Goal: Find specific page/section

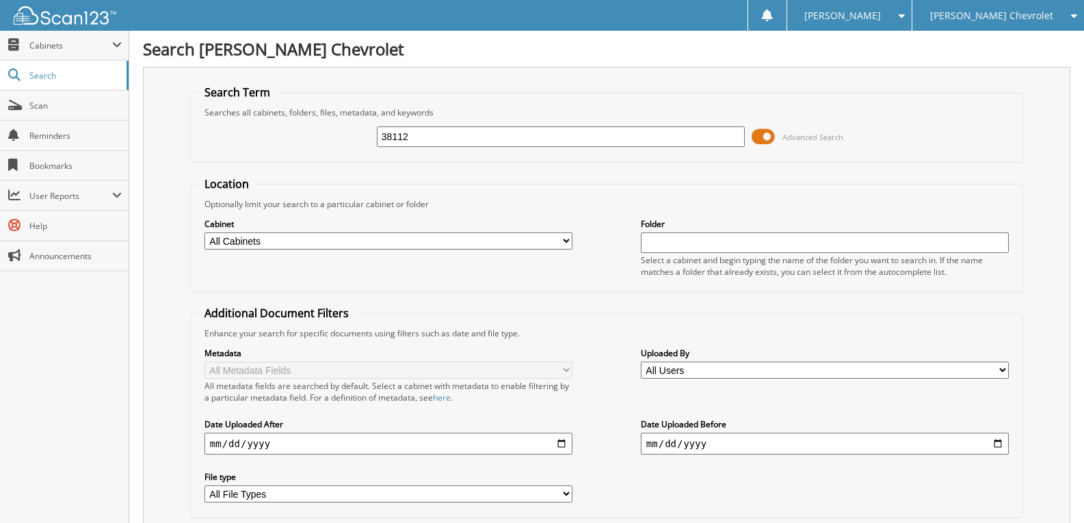
type input "38112"
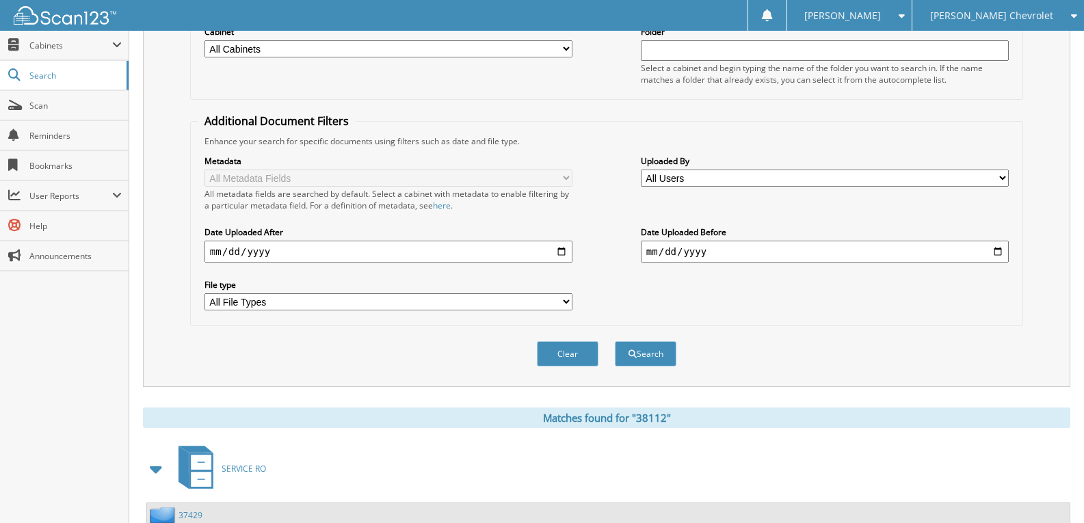
scroll to position [317, 0]
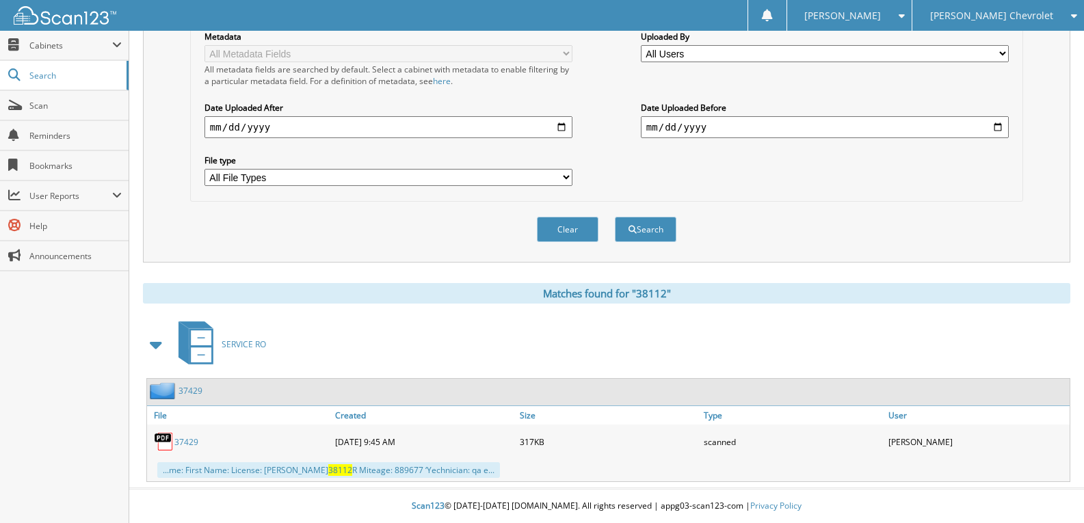
click at [185, 442] on link "37429" at bounding box center [186, 442] width 24 height 12
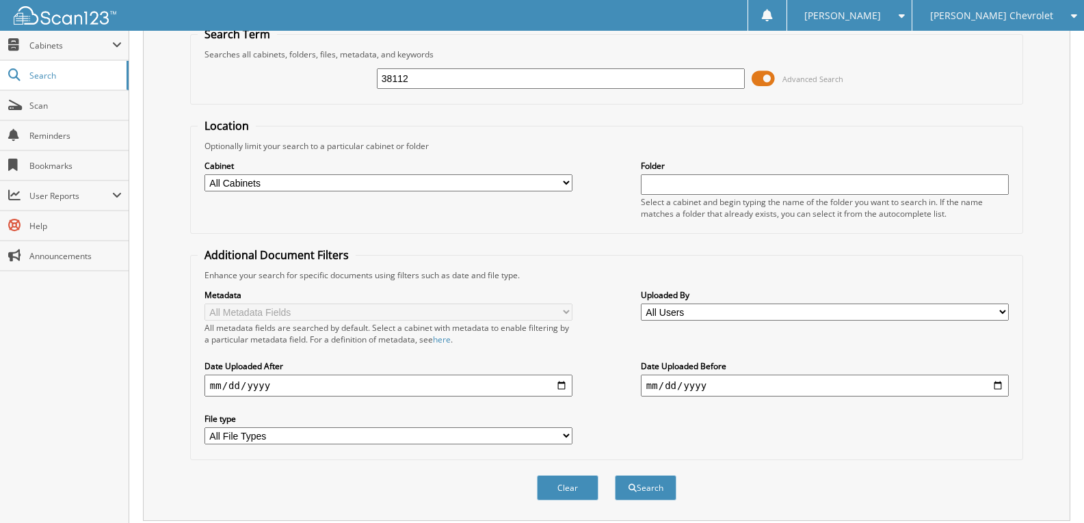
scroll to position [0, 0]
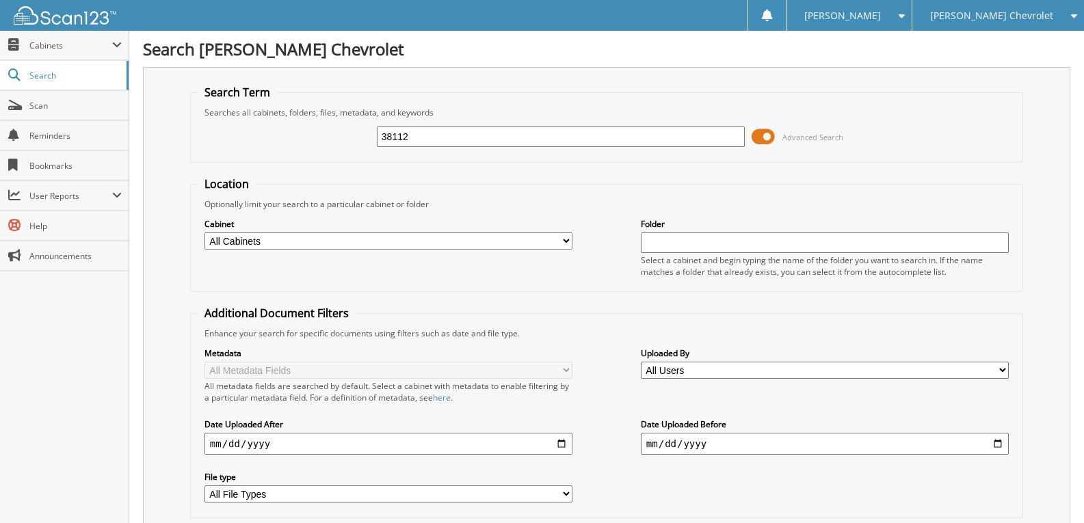
drag, startPoint x: 428, startPoint y: 137, endPoint x: 316, endPoint y: 155, distance: 113.7
click at [316, 155] on fieldset "Search Term Searches all cabinets, folders, files, metadata, and keywords 38112…" at bounding box center [606, 124] width 833 height 78
click at [400, 212] on div "Cabinet All Cabinets PARTS SERVICE RO Needs Filing Folder" at bounding box center [607, 247] width 818 height 75
click at [586, 205] on div "Optionally limit your search to a particular cabinet or folder" at bounding box center [607, 204] width 818 height 12
